Goal: Check status: Check status

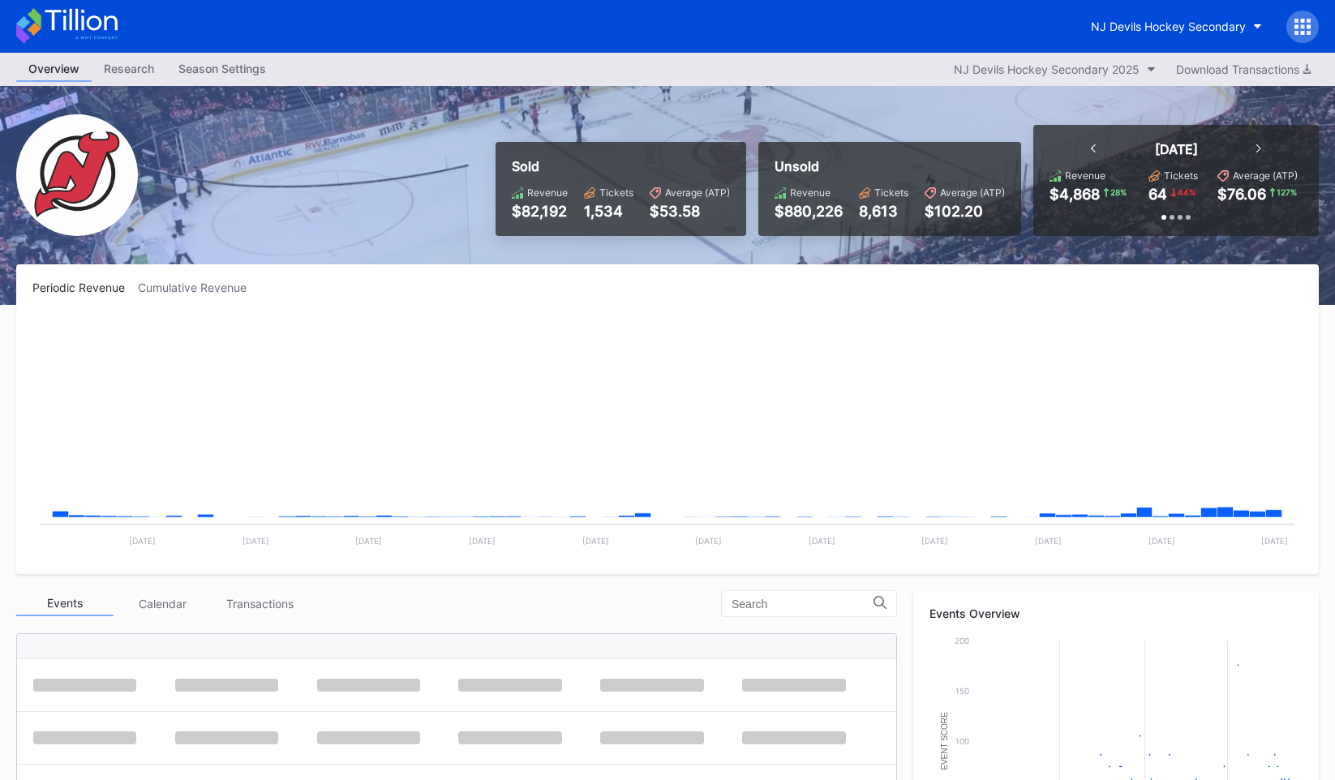
scroll to position [158, 0]
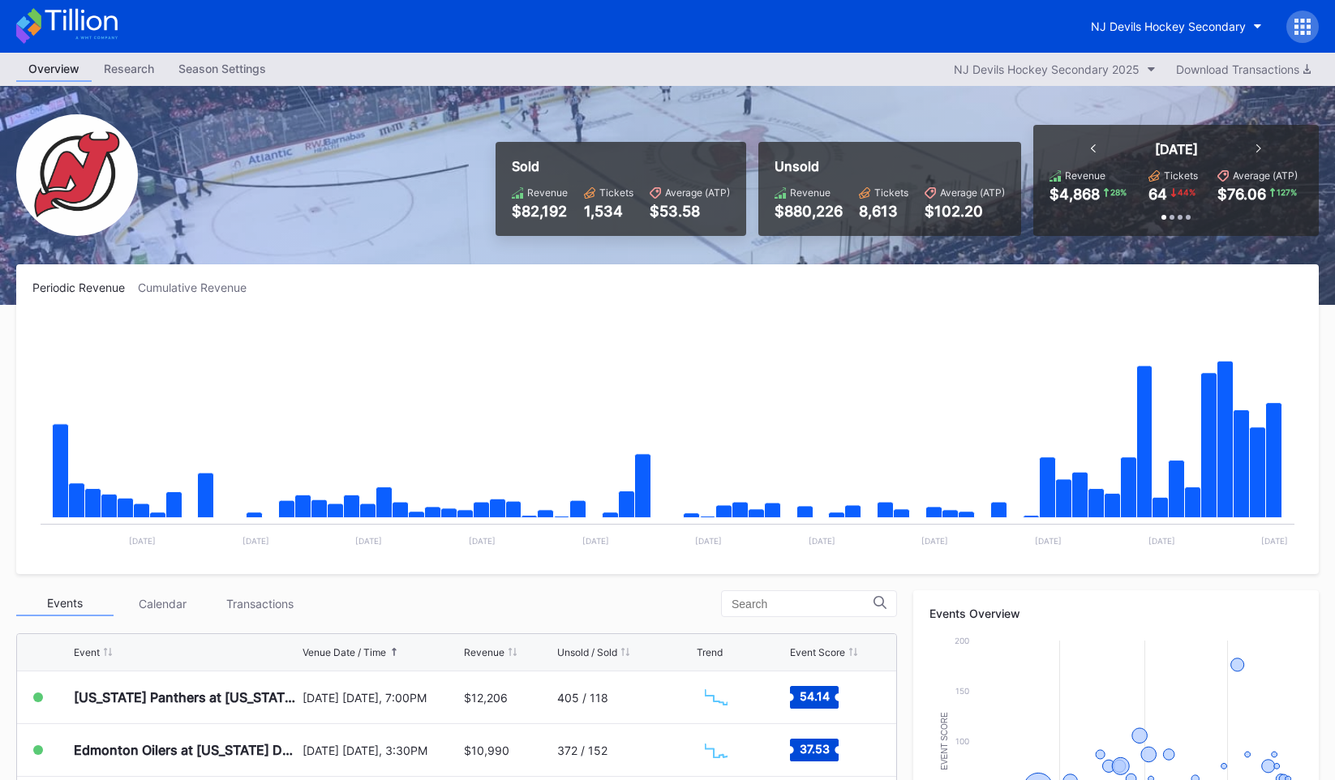
click at [1306, 24] on icon at bounding box center [1308, 26] width 4 height 4
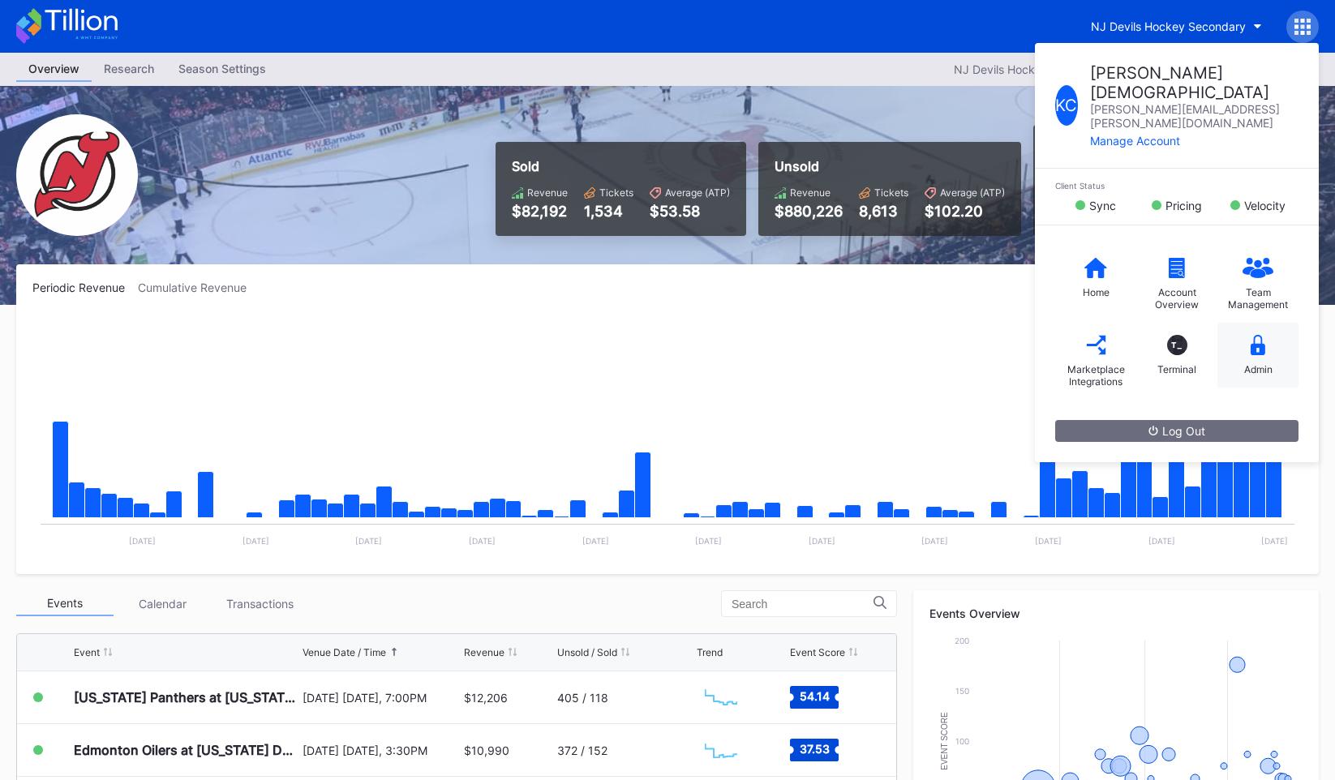
click at [1263, 325] on div "Admin" at bounding box center [1257, 355] width 81 height 65
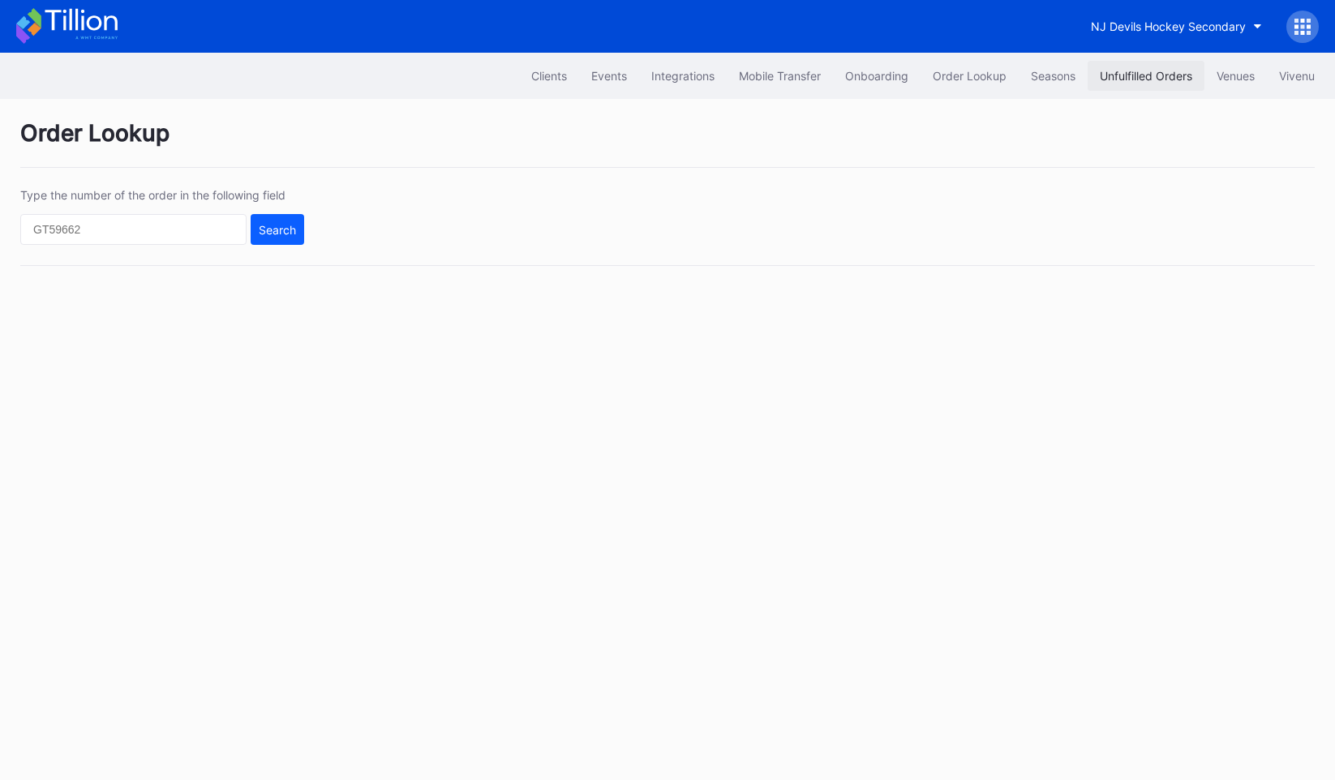
click at [1134, 85] on button "Unfulfilled Orders" at bounding box center [1145, 76] width 117 height 30
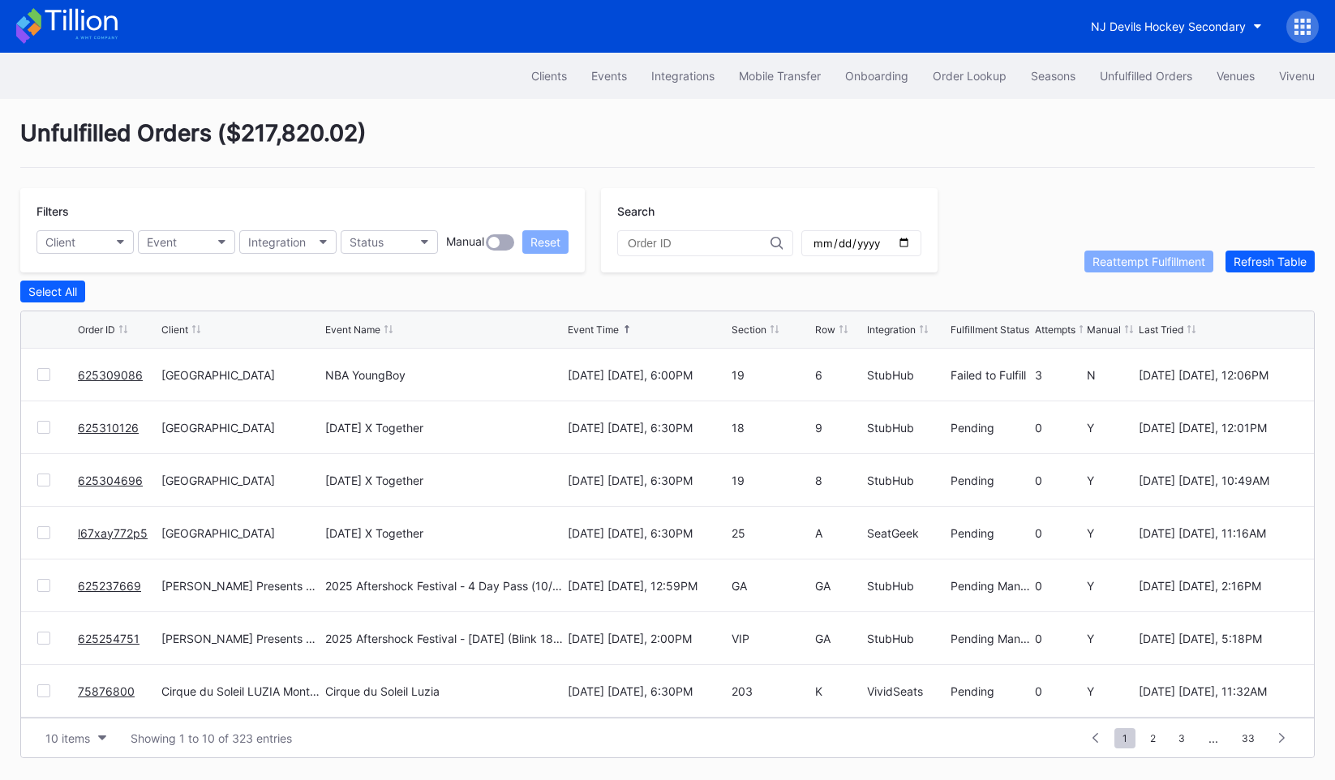
click at [109, 376] on link "625309086" at bounding box center [110, 375] width 65 height 14
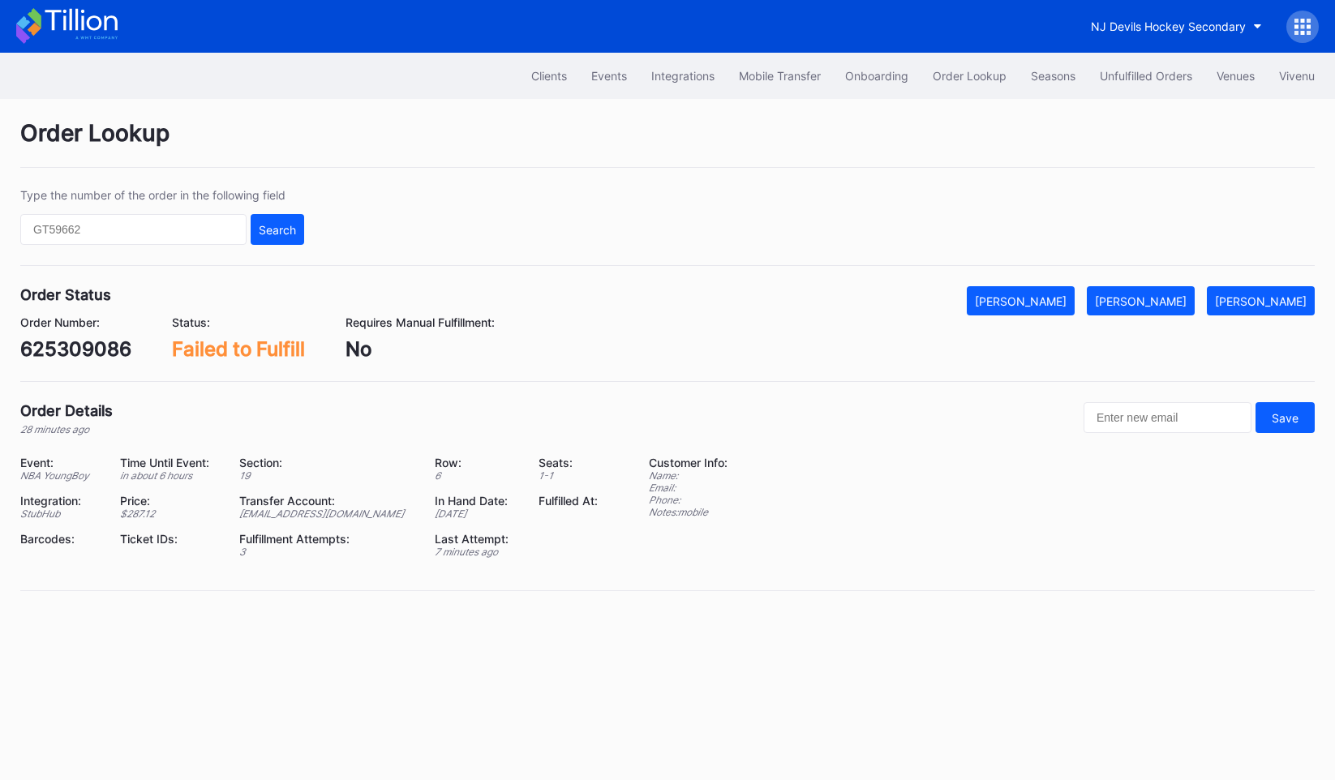
click at [1035, 359] on div "Order Number: 625309086 Status: Failed to Fulfill Requires Manual Fulfillment: …" at bounding box center [667, 337] width 1294 height 45
click at [1035, 354] on div "Order Number: 625309086 Status: Failed to Fulfill Requires Manual Fulfillment: …" at bounding box center [667, 337] width 1294 height 45
